Goal: Task Accomplishment & Management: Use online tool/utility

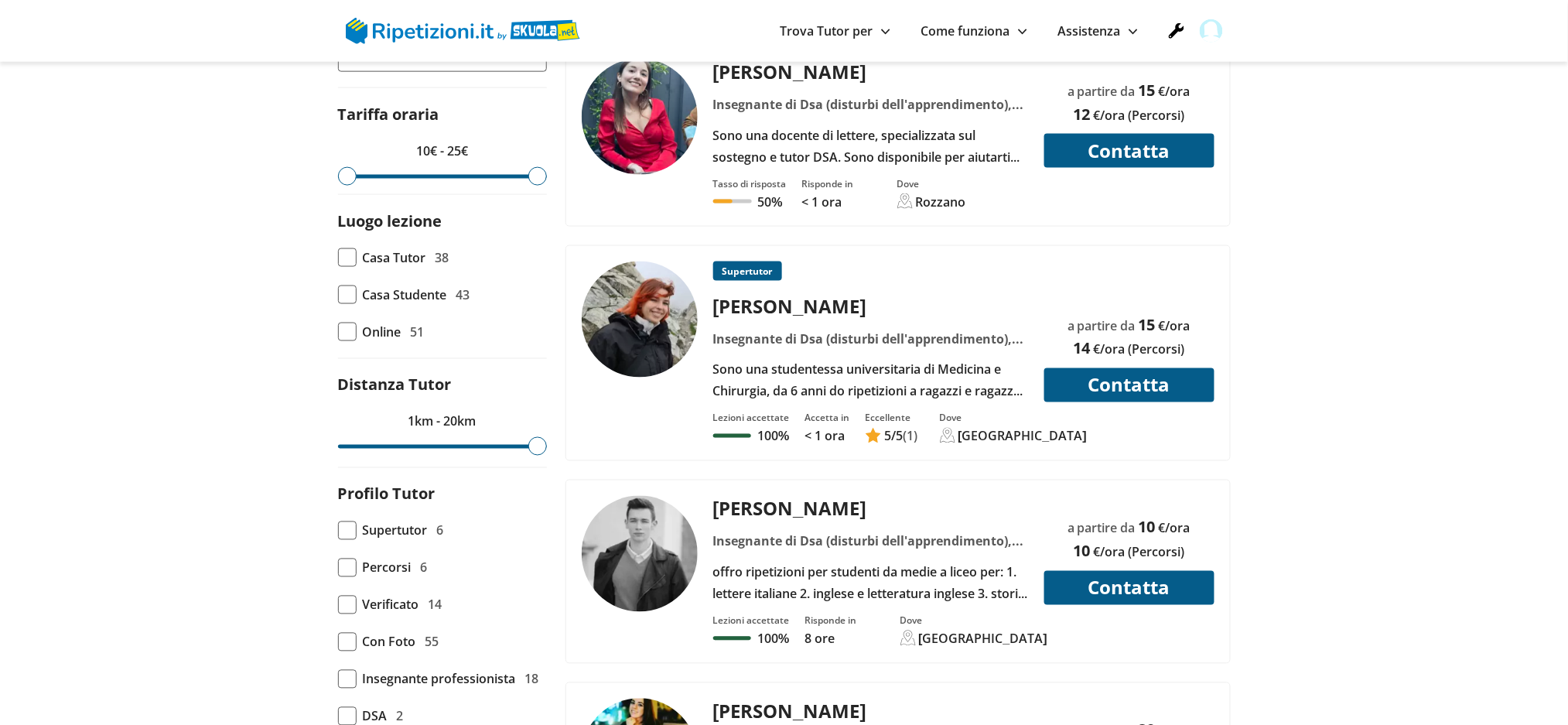
scroll to position [722, 0]
type input "10"
click at [436, 445] on input "range" at bounding box center [442, 447] width 209 height 4
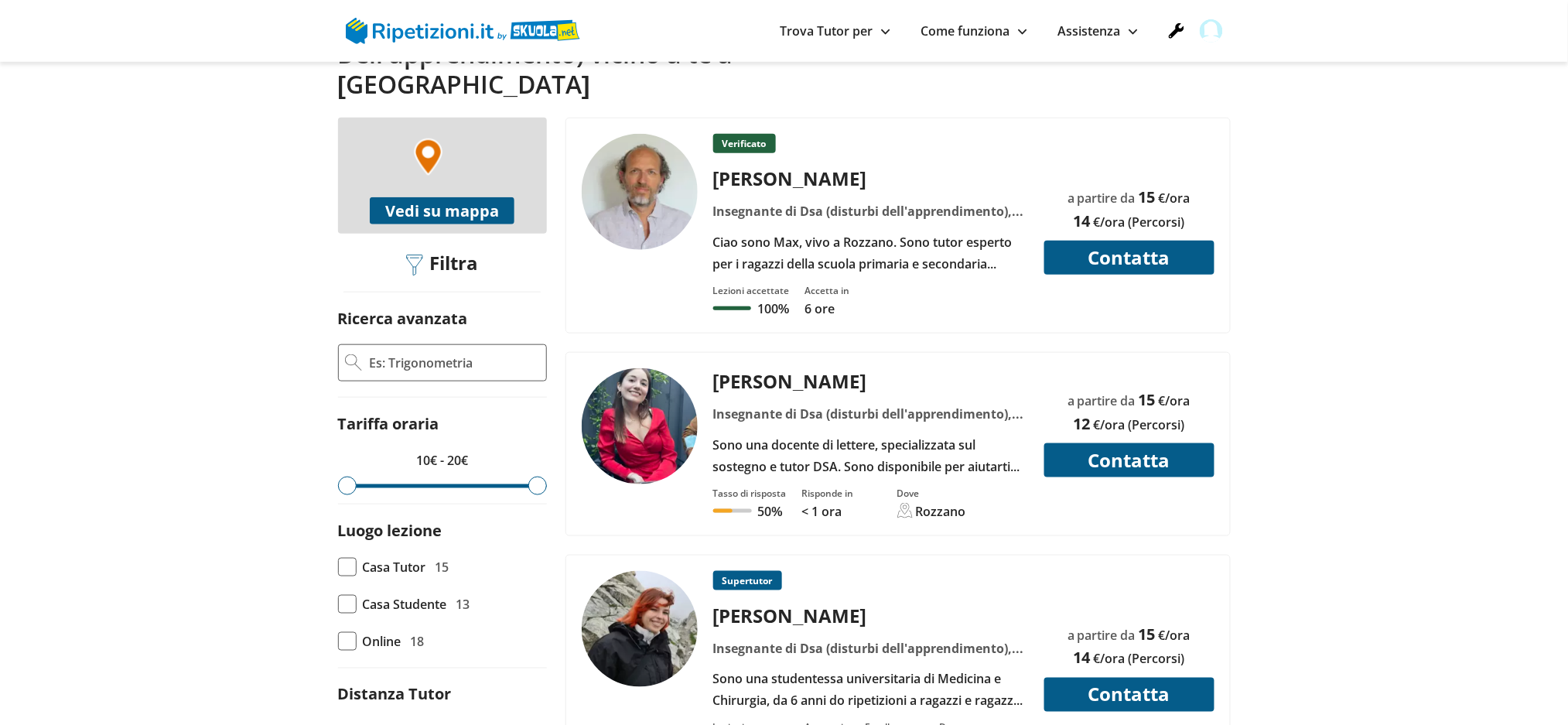
click at [658, 368] on img at bounding box center [640, 426] width 116 height 116
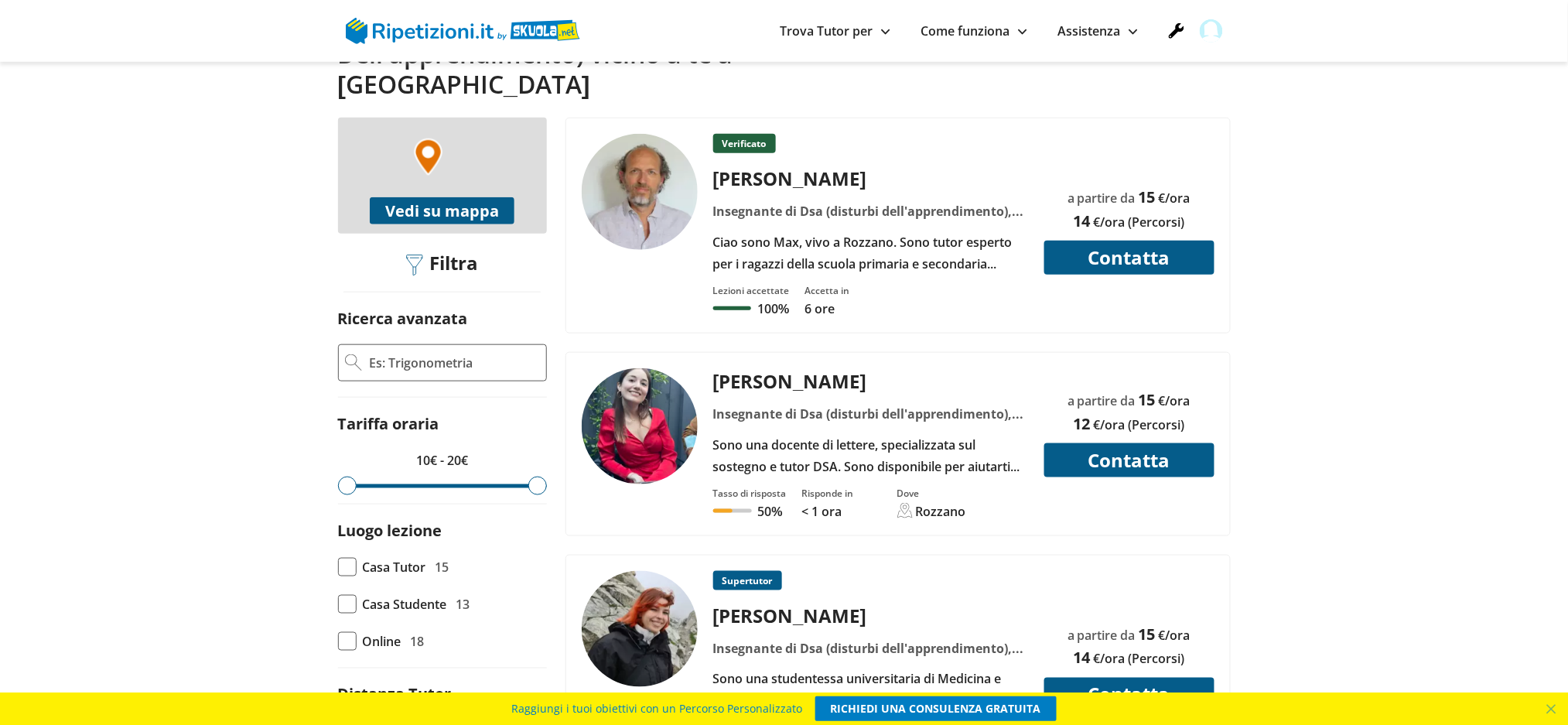
click at [658, 581] on img at bounding box center [640, 629] width 116 height 116
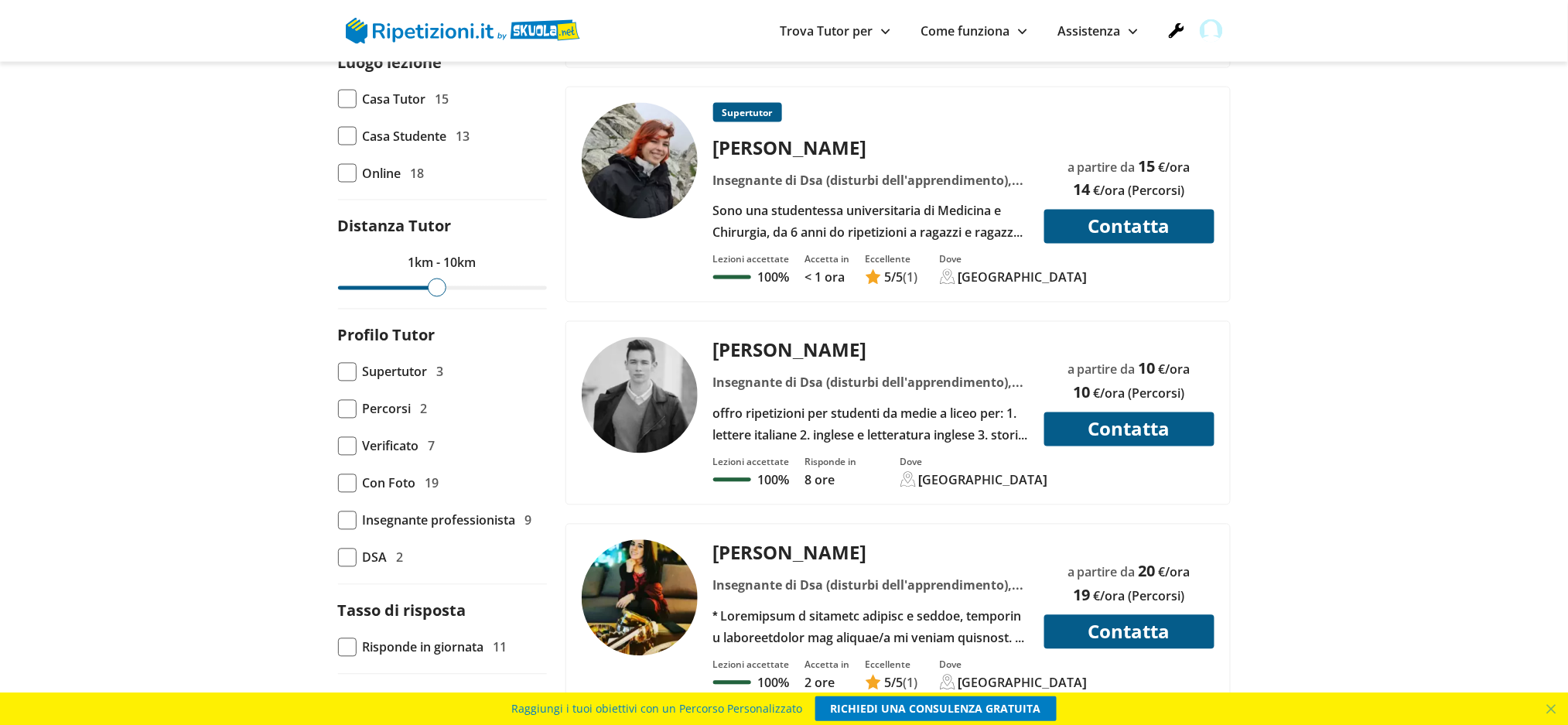
scroll to position [1031, 0]
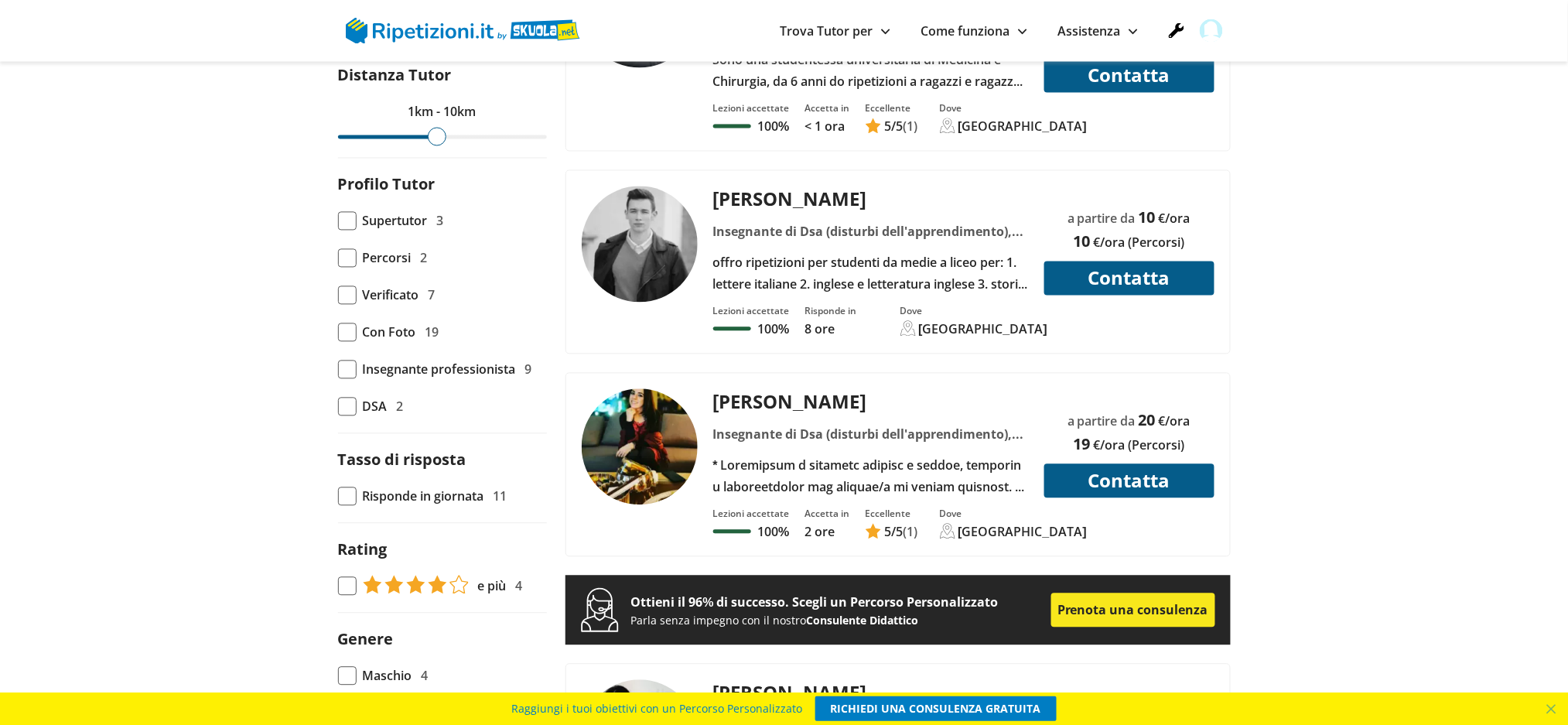
click at [640, 191] on img at bounding box center [640, 244] width 116 height 116
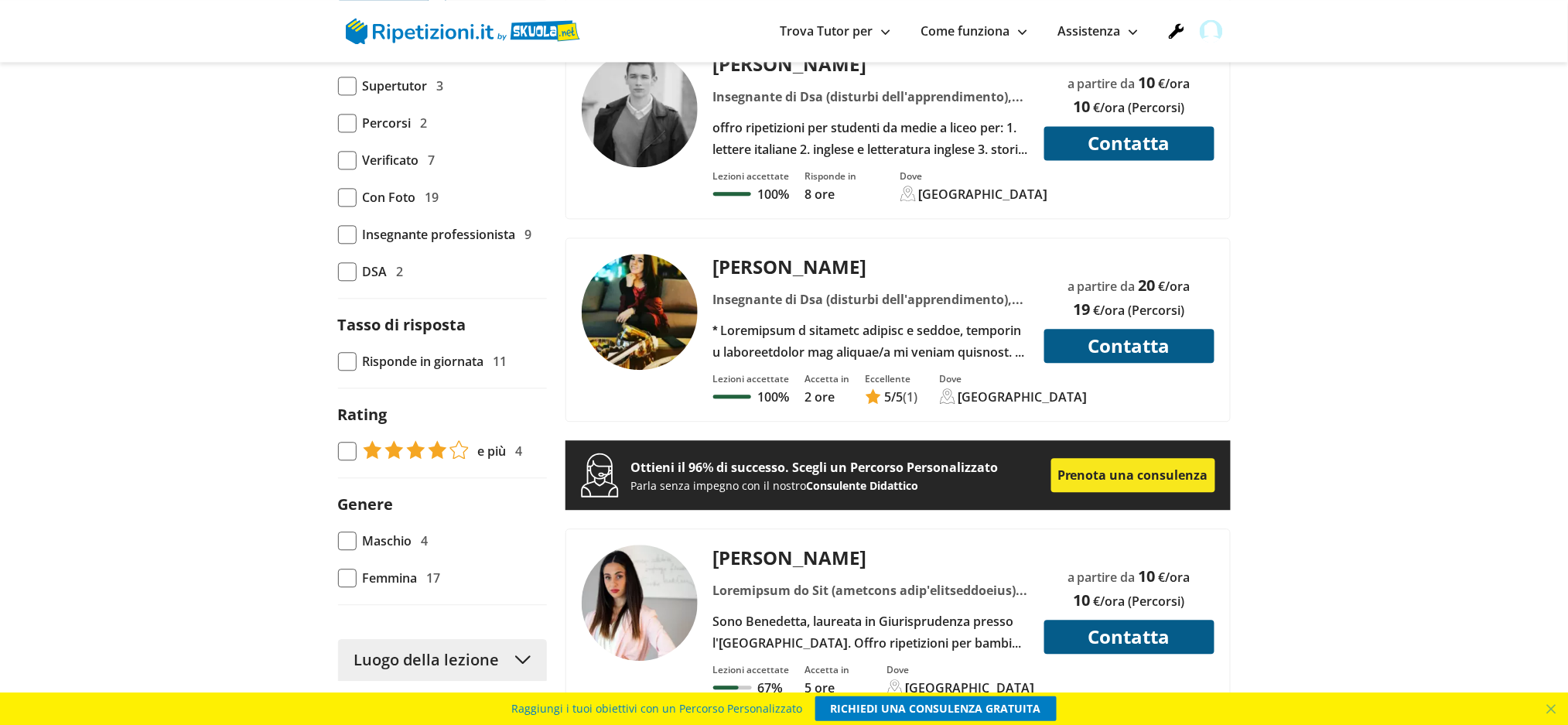
scroll to position [1341, 0]
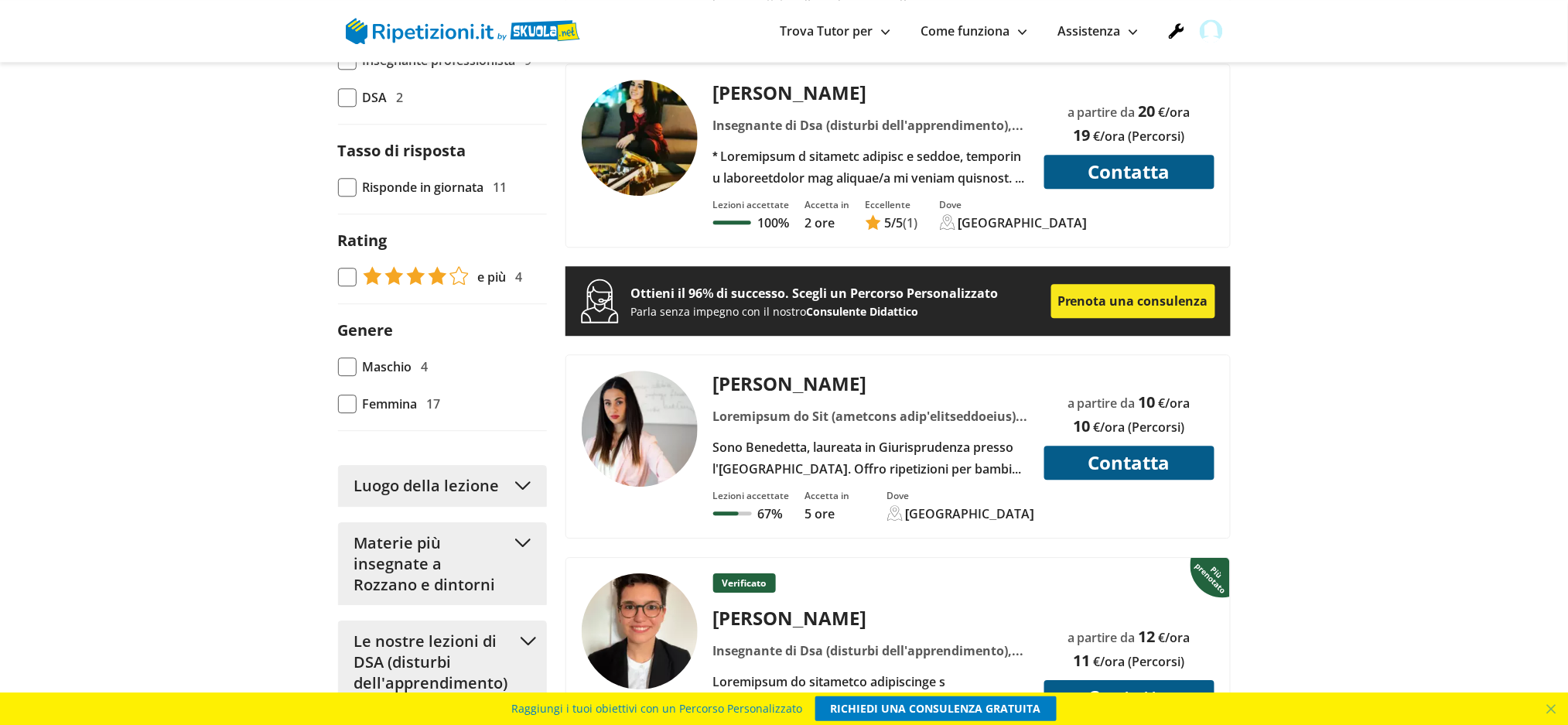
click at [662, 378] on img at bounding box center [640, 429] width 116 height 116
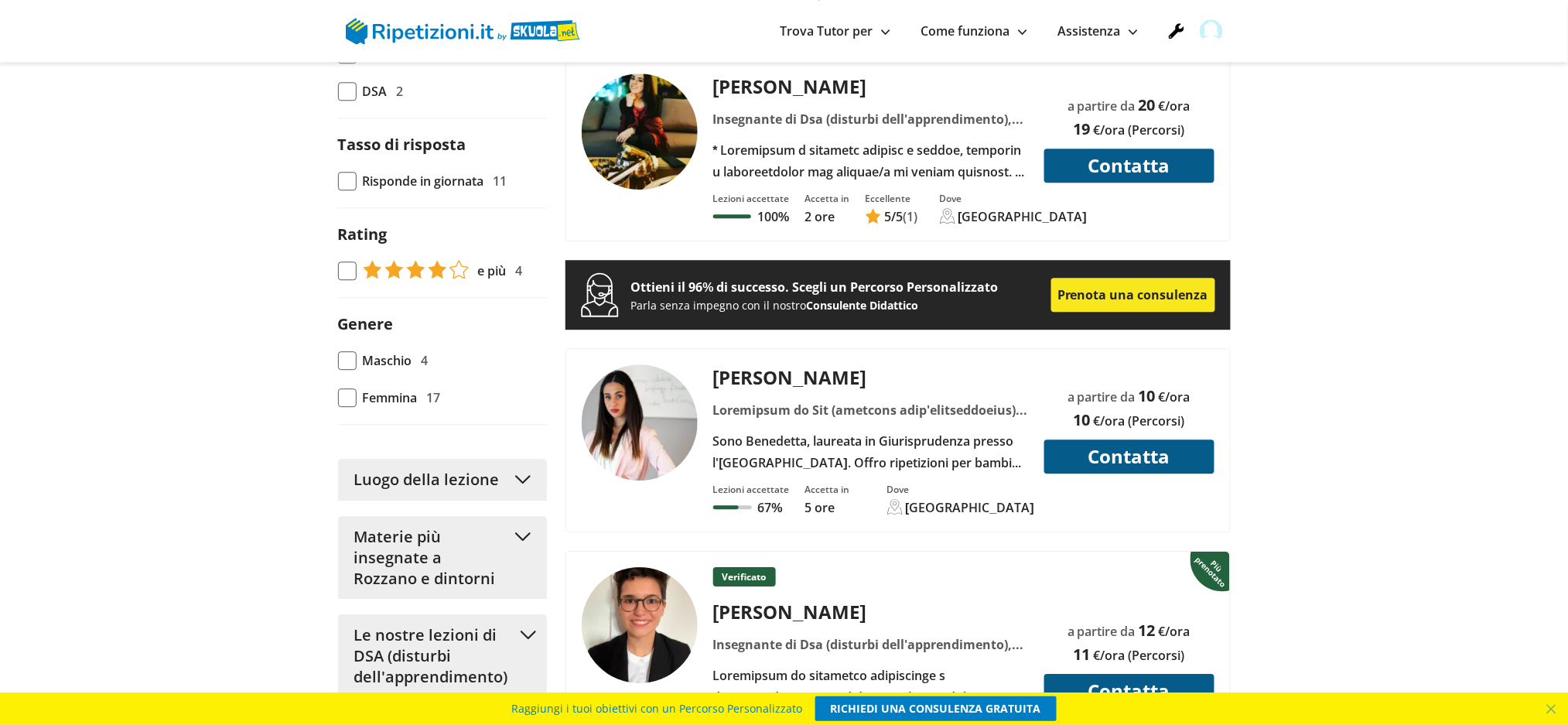
scroll to position [1754, 0]
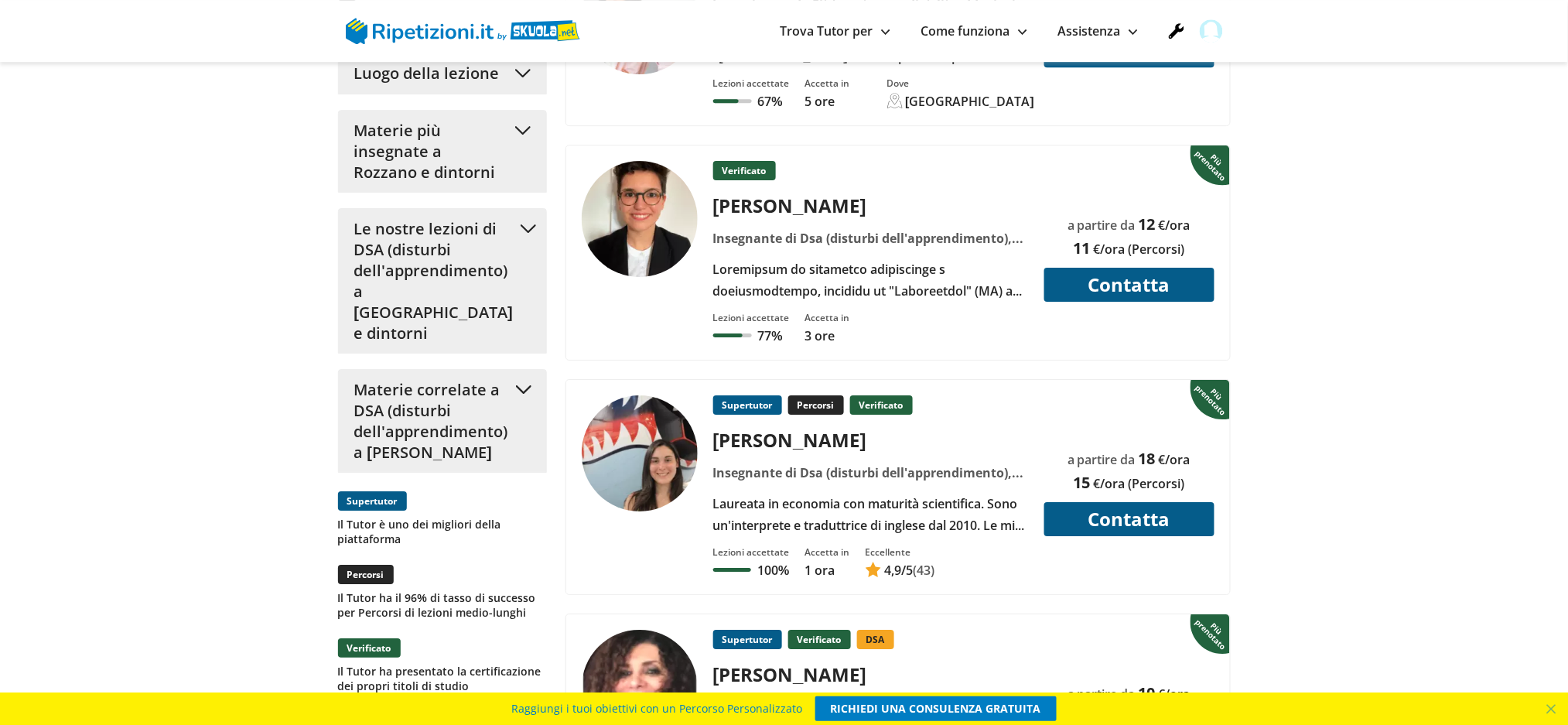
click at [651, 161] on img at bounding box center [640, 219] width 116 height 116
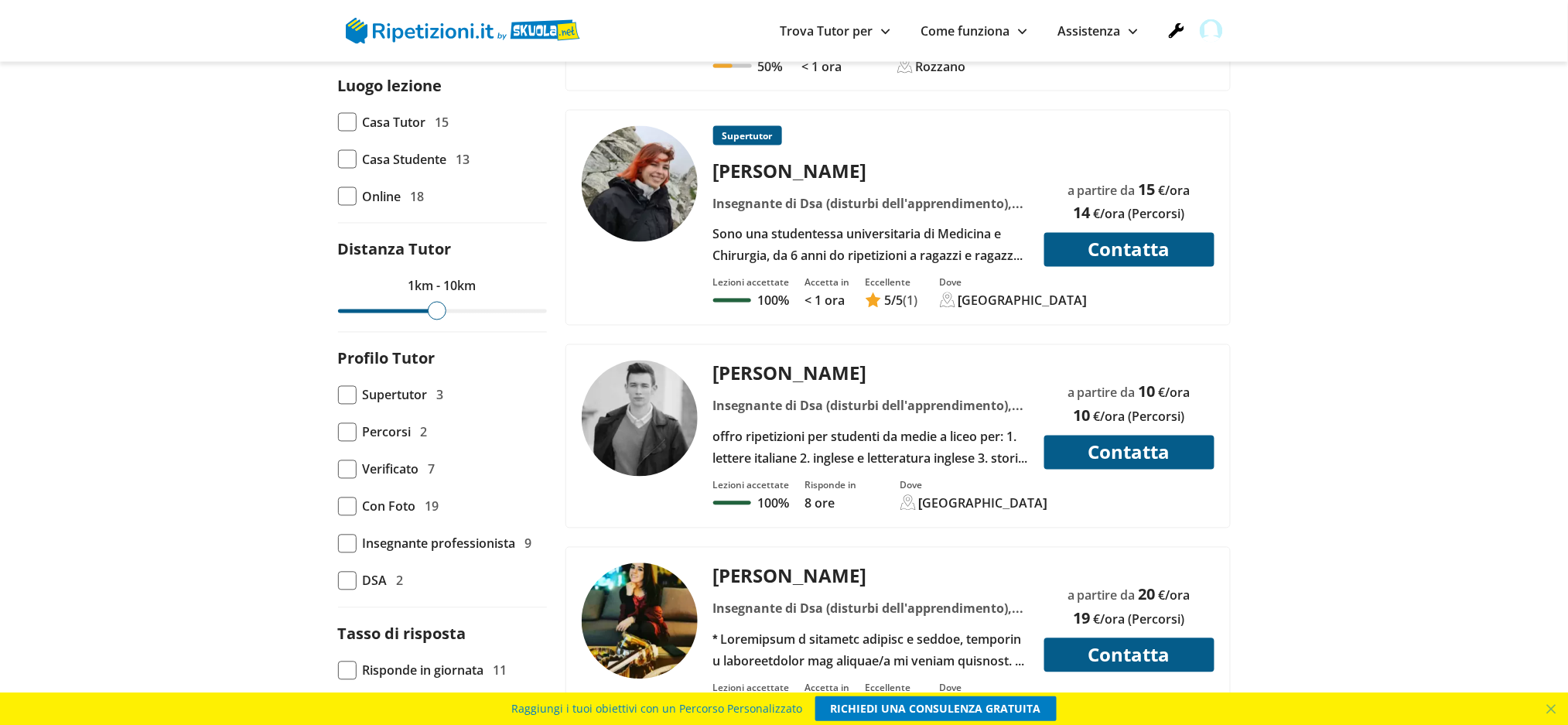
scroll to position [825, 0]
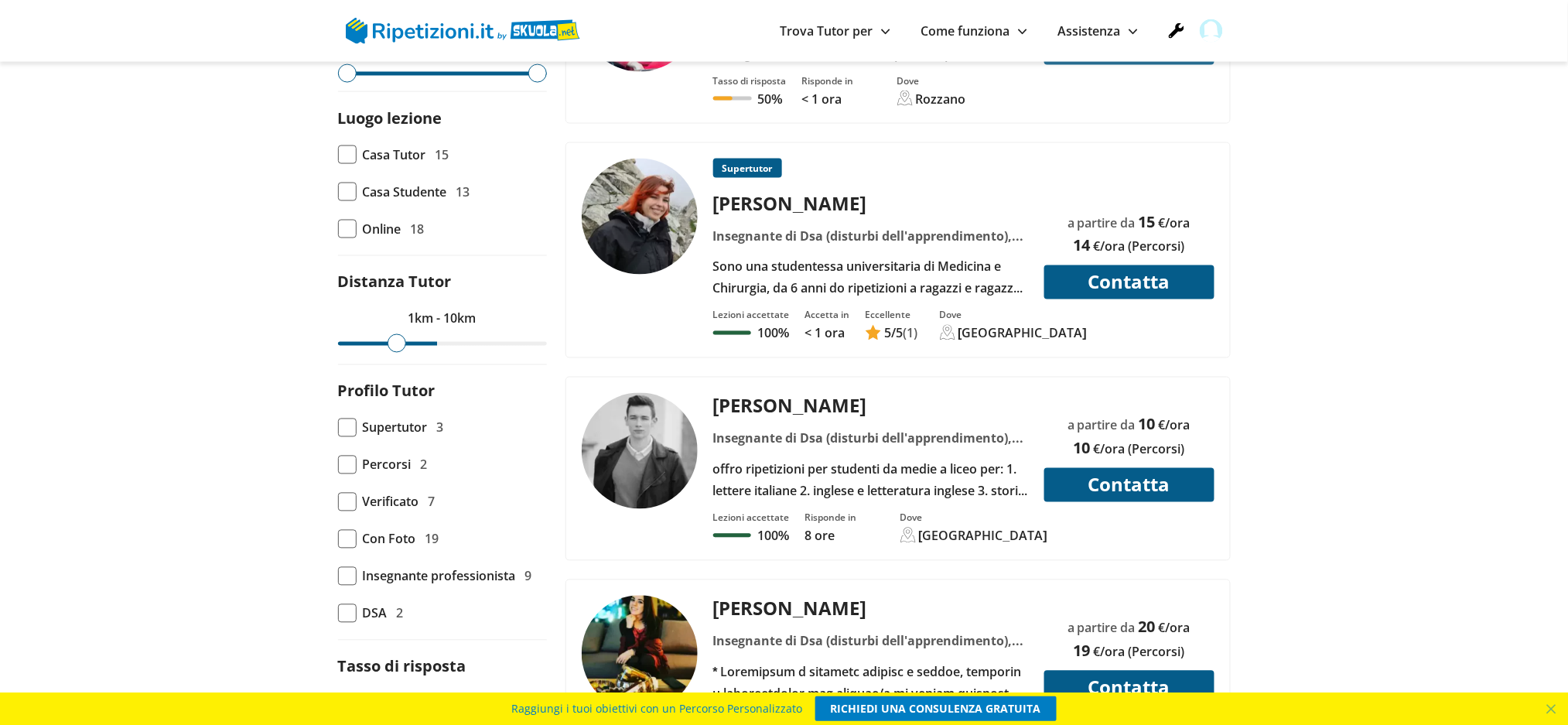
drag, startPoint x: 398, startPoint y: 307, endPoint x: 636, endPoint y: 355, distance: 242.8
type input "6"
click at [398, 342] on input "range" at bounding box center [442, 344] width 209 height 4
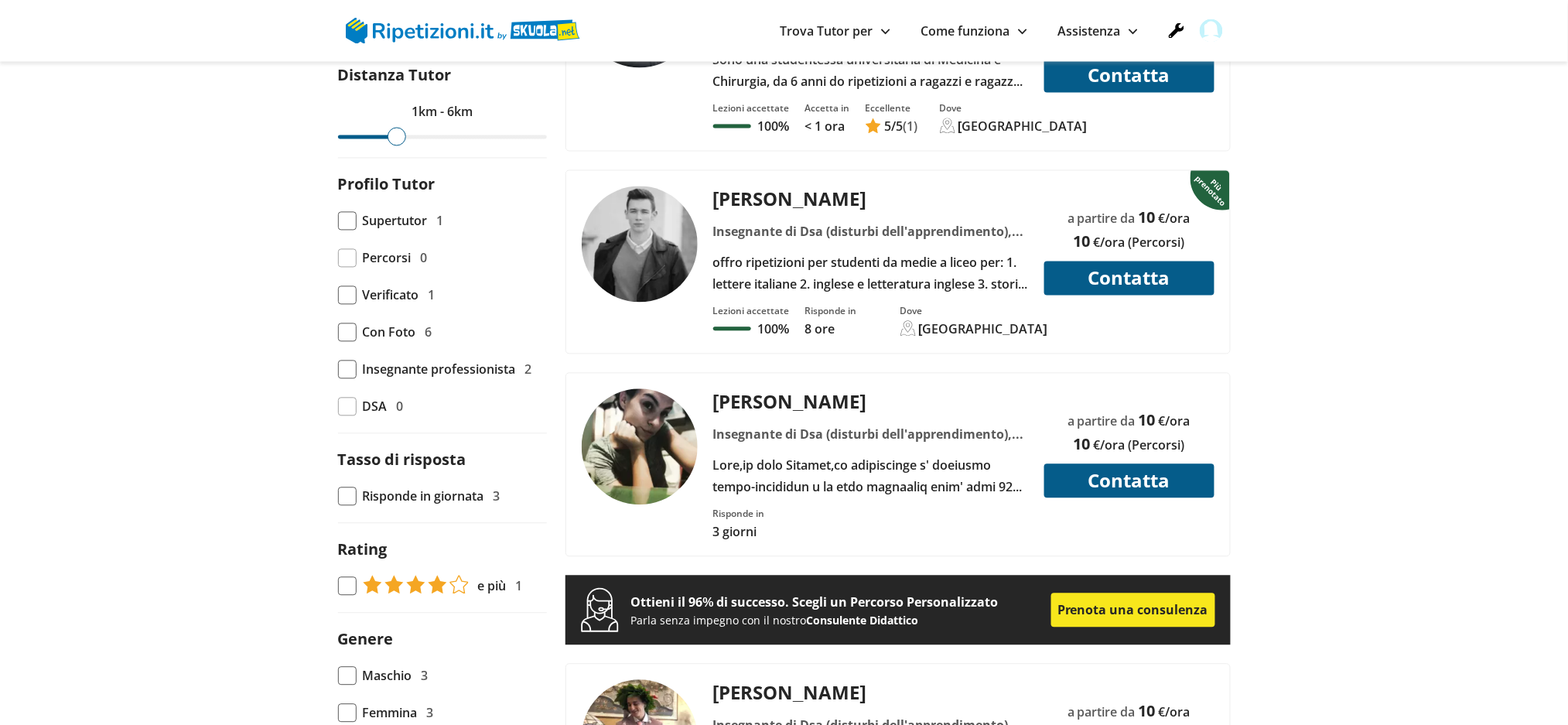
click at [656, 405] on img at bounding box center [640, 447] width 116 height 116
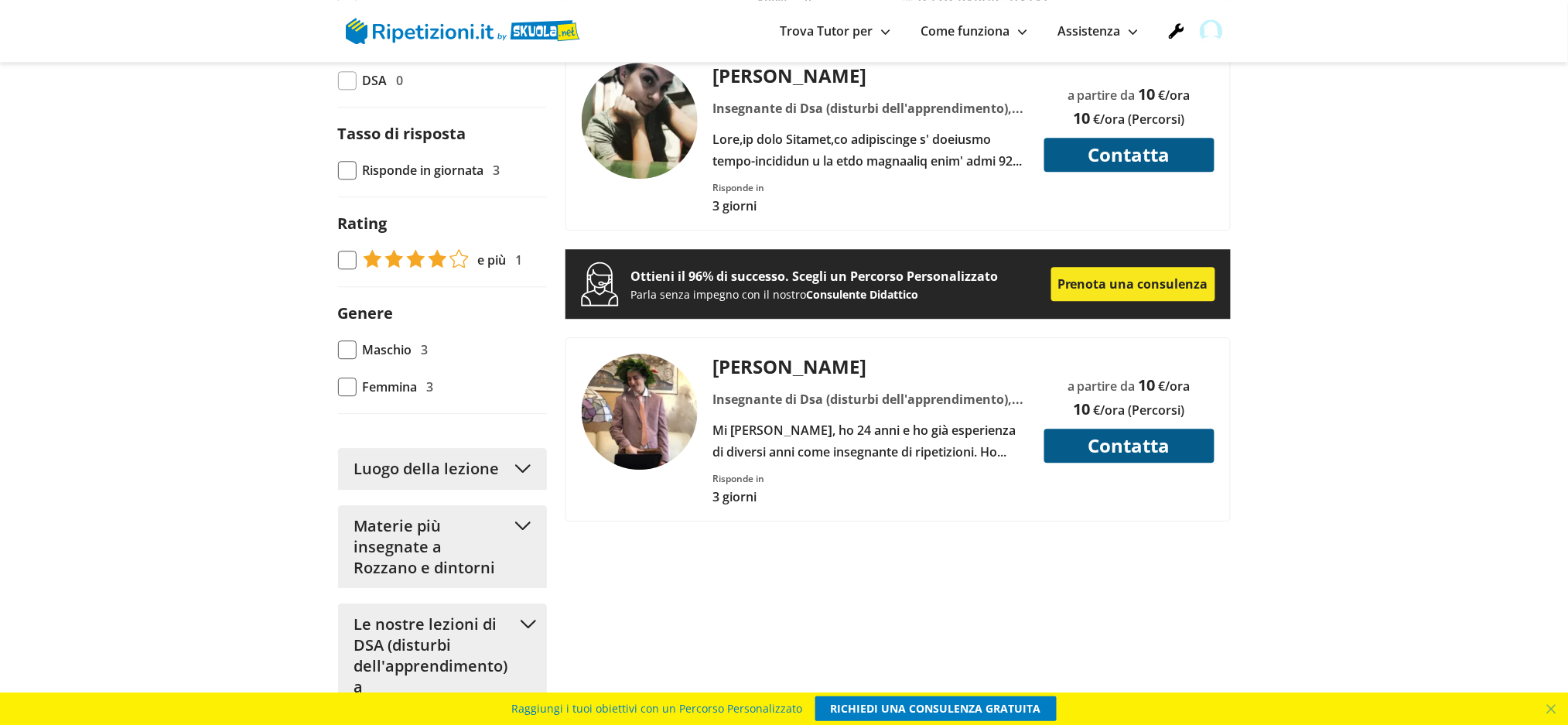
scroll to position [1548, 0]
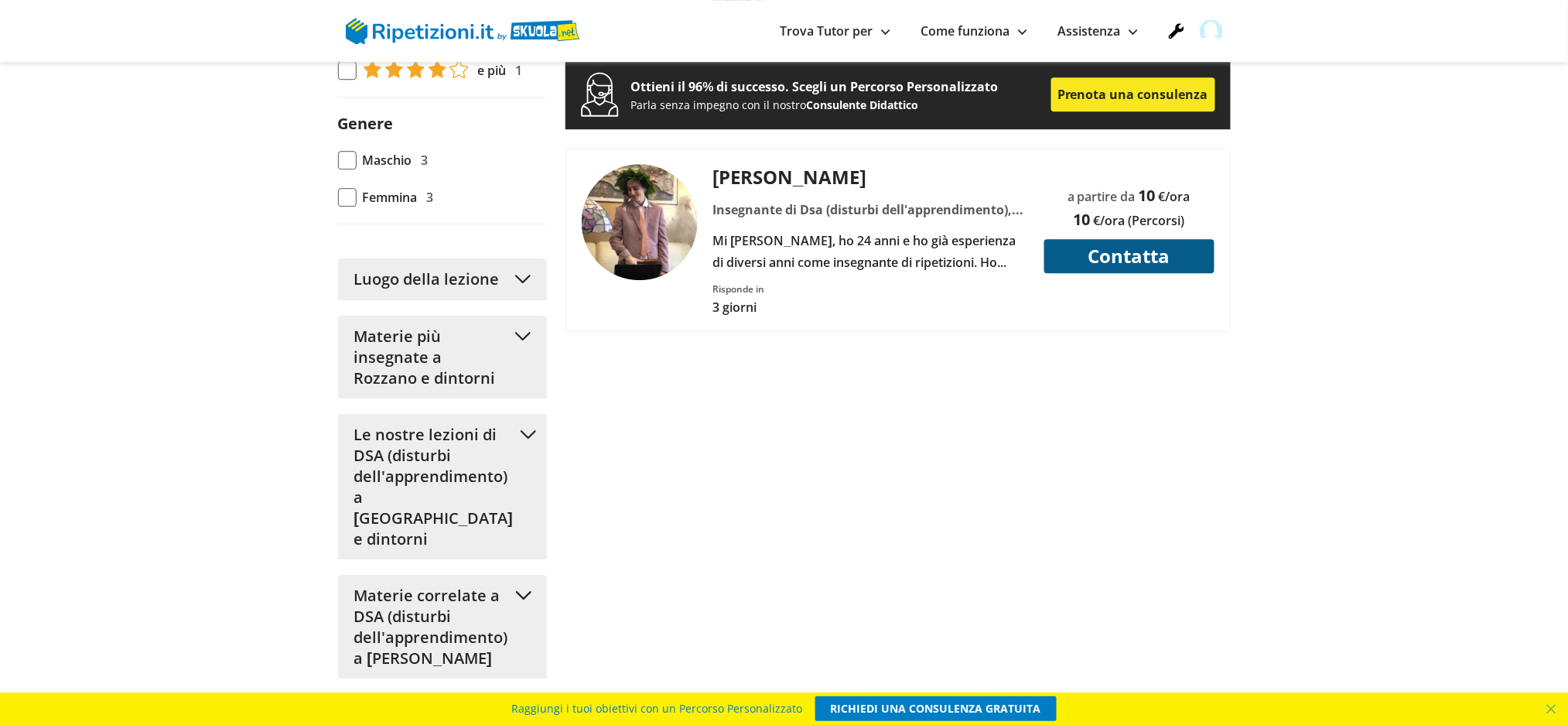
click at [651, 177] on img at bounding box center [640, 222] width 116 height 116
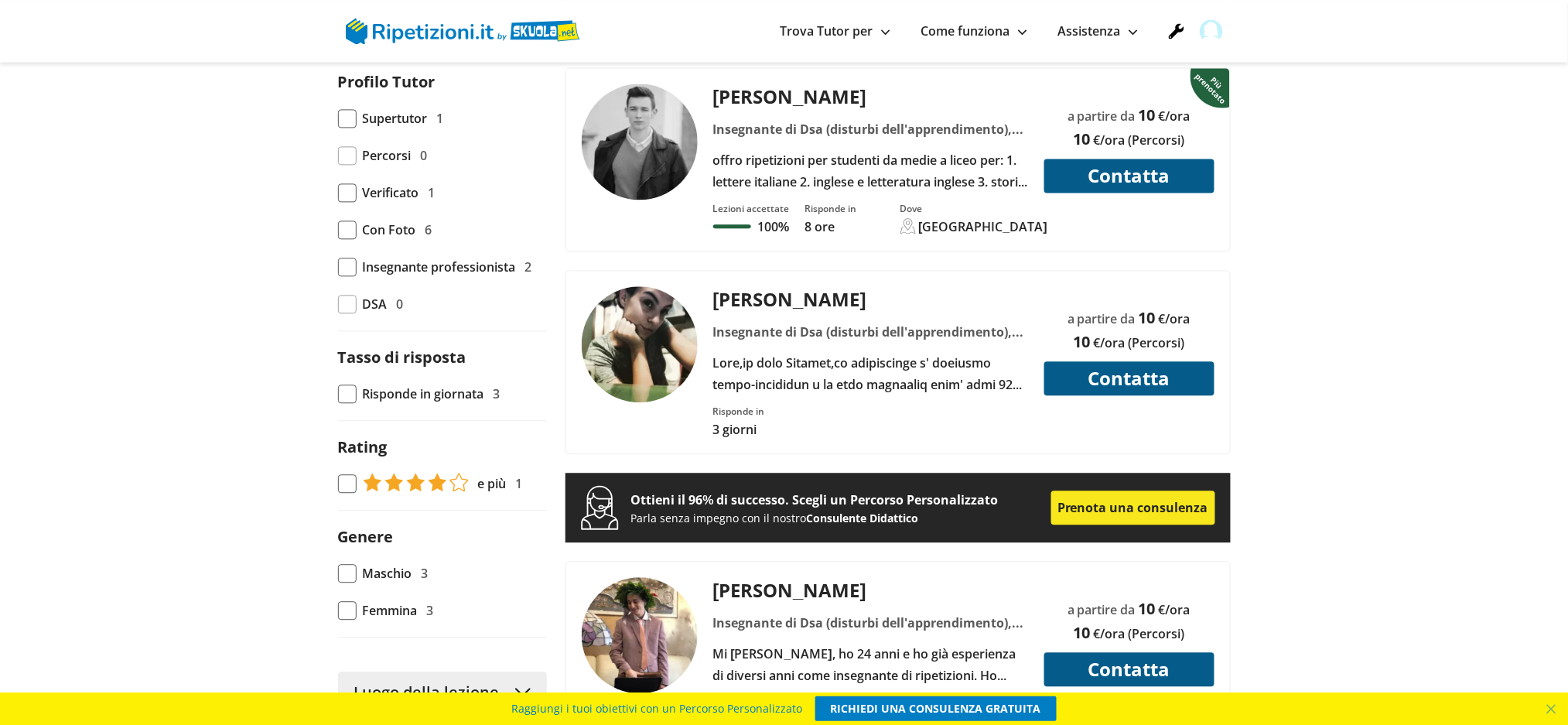
scroll to position [619, 0]
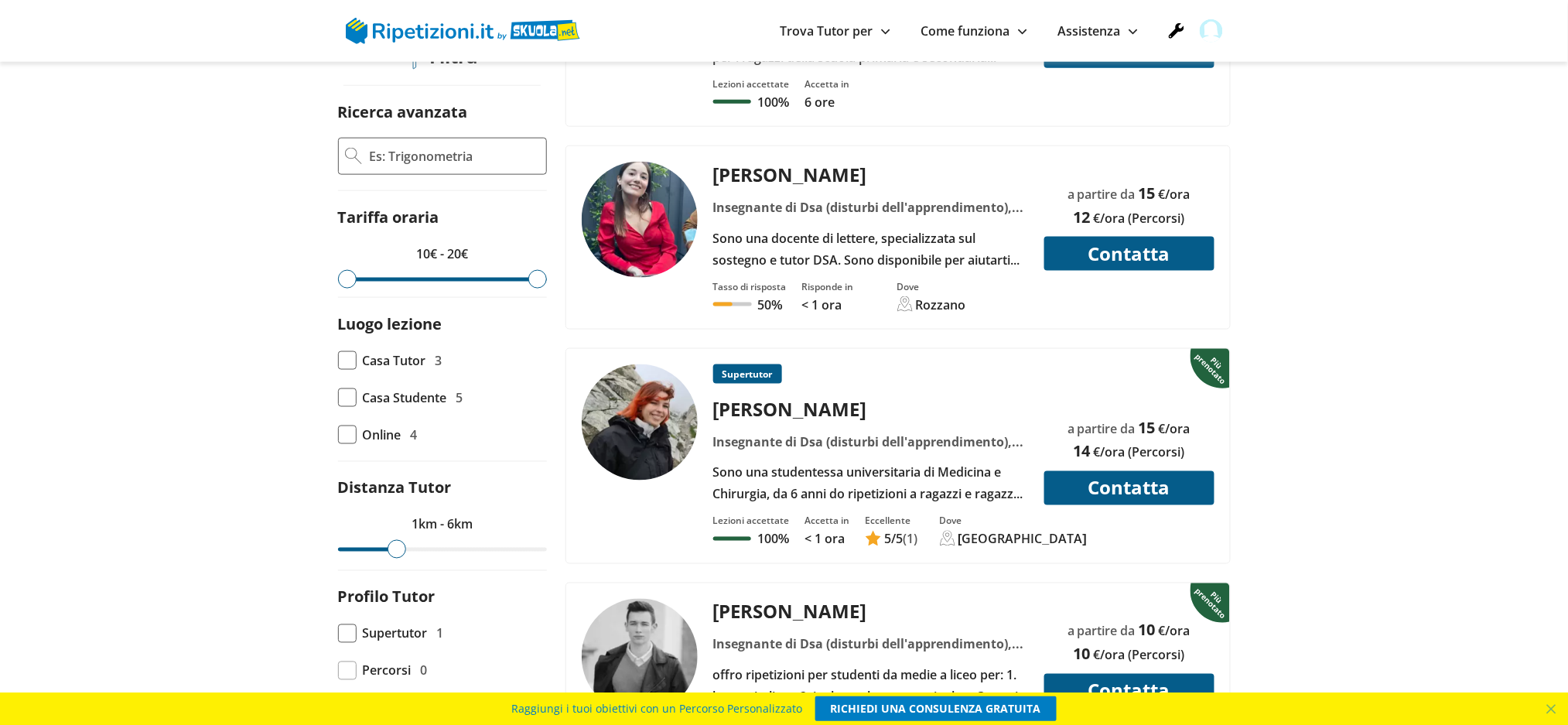
click at [650, 189] on img at bounding box center [640, 220] width 116 height 116
